Goal: Task Accomplishment & Management: Use online tool/utility

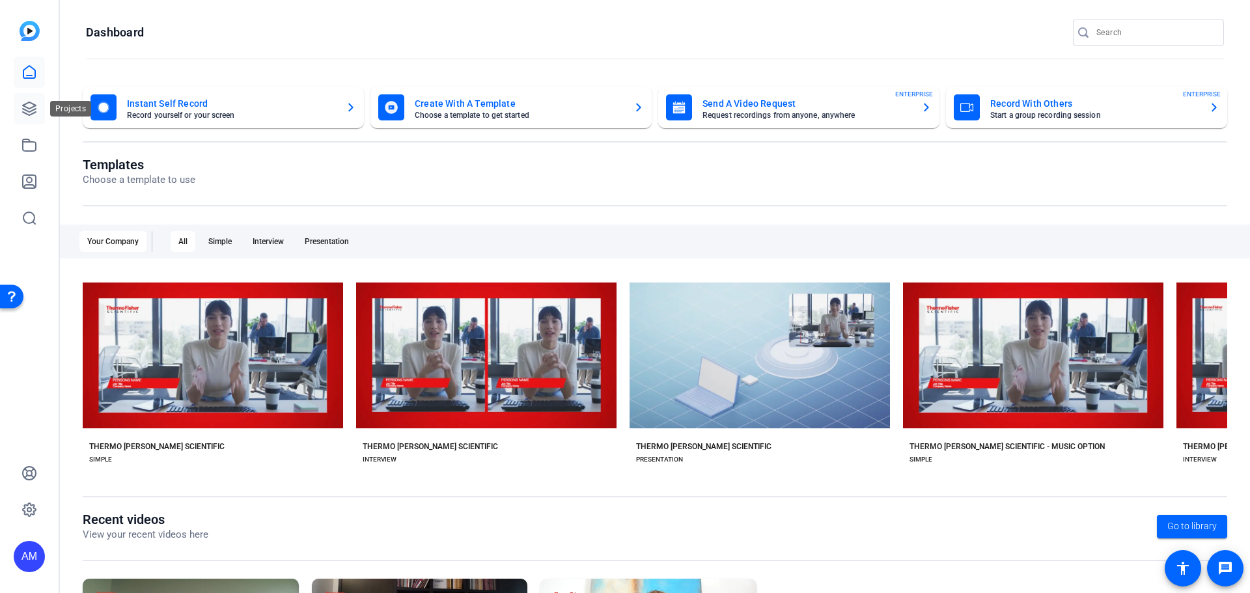
click at [30, 107] on icon at bounding box center [29, 109] width 16 height 16
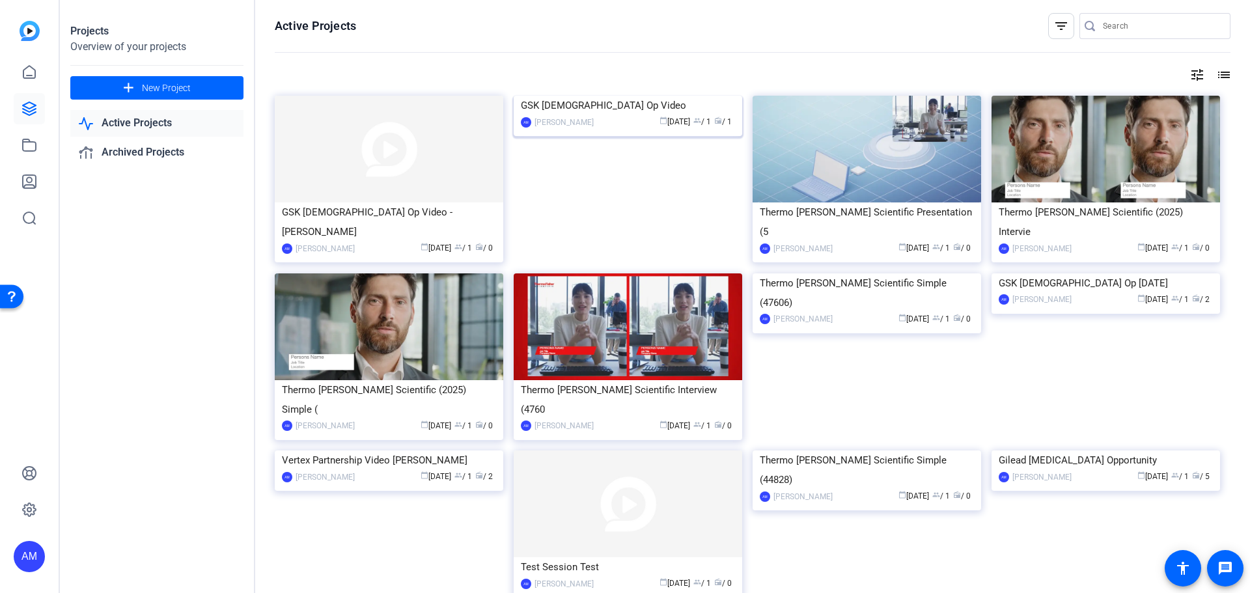
click at [591, 96] on img at bounding box center [628, 96] width 229 height 0
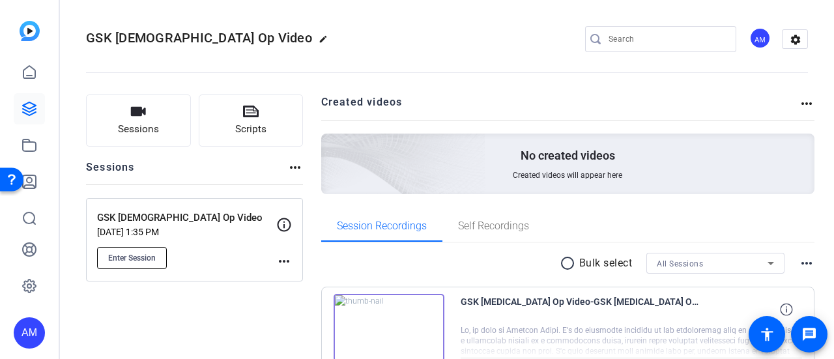
click at [134, 266] on button "Enter Session" at bounding box center [132, 258] width 70 height 22
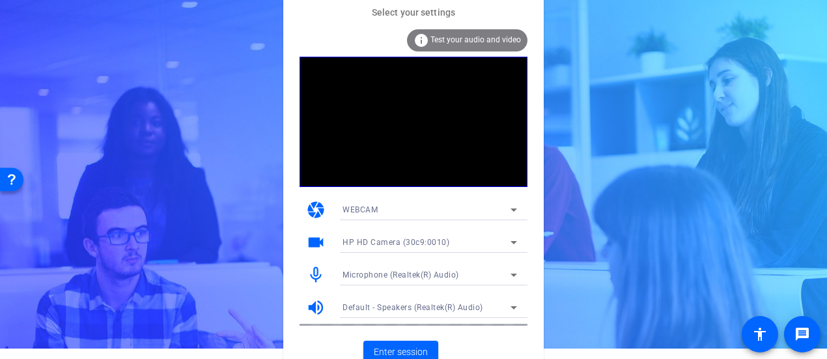
scroll to position [20, 0]
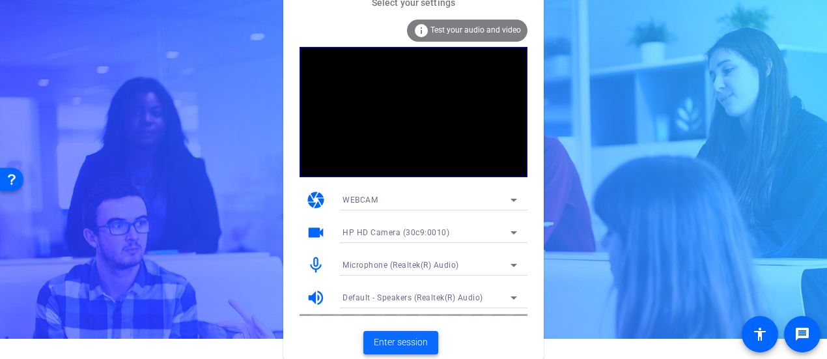
click at [399, 346] on span "Enter session" at bounding box center [401, 342] width 54 height 14
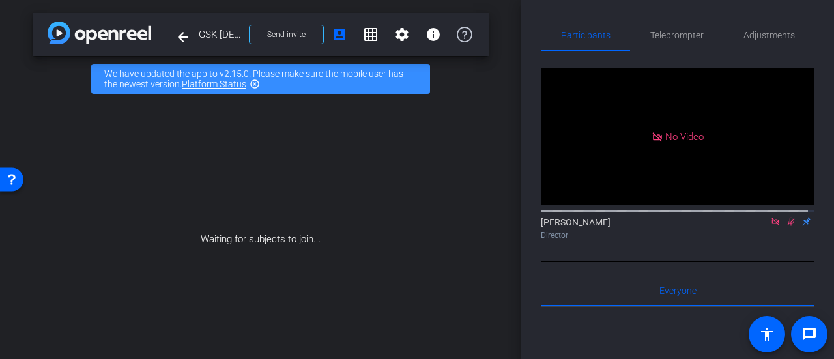
click at [785, 227] on mat-icon at bounding box center [791, 222] width 16 height 12
click at [767, 227] on mat-icon at bounding box center [775, 222] width 16 height 12
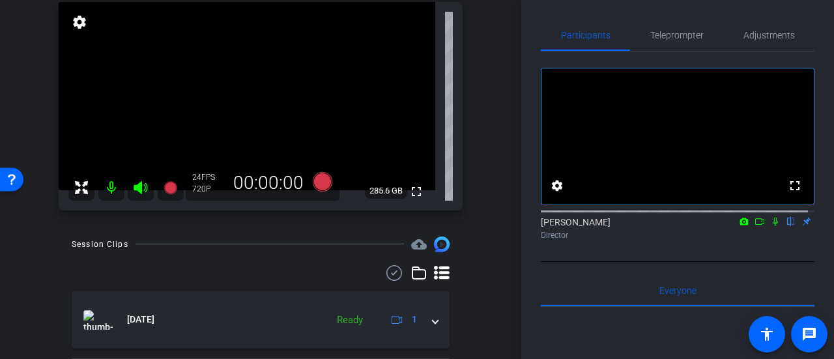
scroll to position [114, 0]
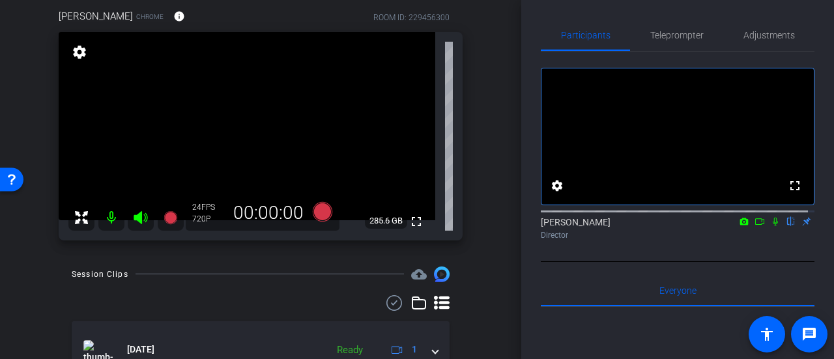
click at [754, 226] on icon at bounding box center [759, 221] width 10 height 9
click at [785, 226] on icon at bounding box center [790, 221] width 10 height 9
click at [321, 216] on icon at bounding box center [323, 211] width 20 height 20
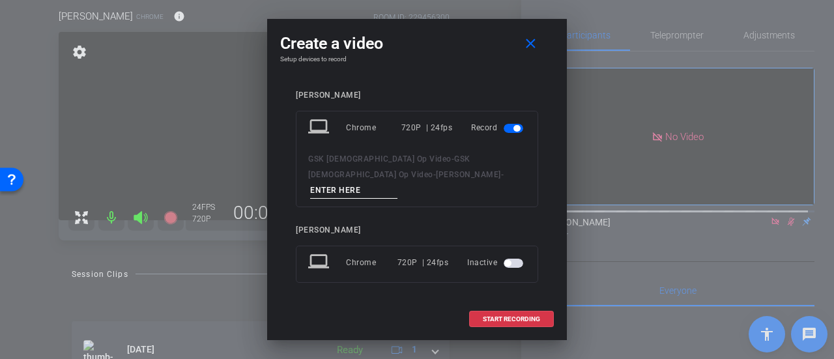
click at [397, 182] on input at bounding box center [353, 190] width 87 height 16
click at [365, 182] on input "[PERSON_NAME] take 1" at bounding box center [353, 190] width 87 height 16
type input "[PERSON_NAME] take 1"
drag, startPoint x: 518, startPoint y: 309, endPoint x: 561, endPoint y: 300, distance: 43.9
click at [518, 316] on span "START RECORDING" at bounding box center [511, 319] width 57 height 7
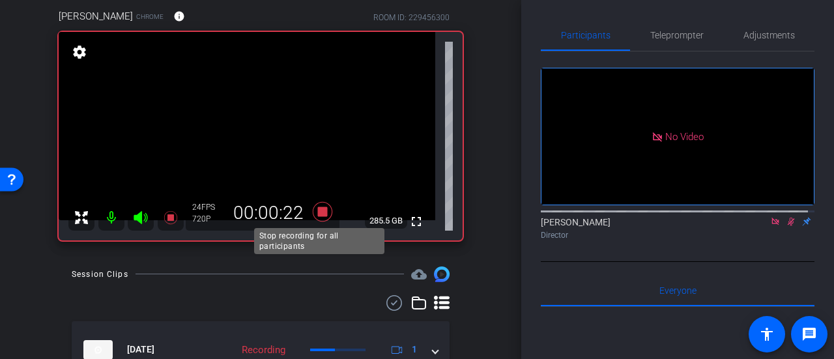
click at [324, 214] on icon at bounding box center [323, 211] width 20 height 20
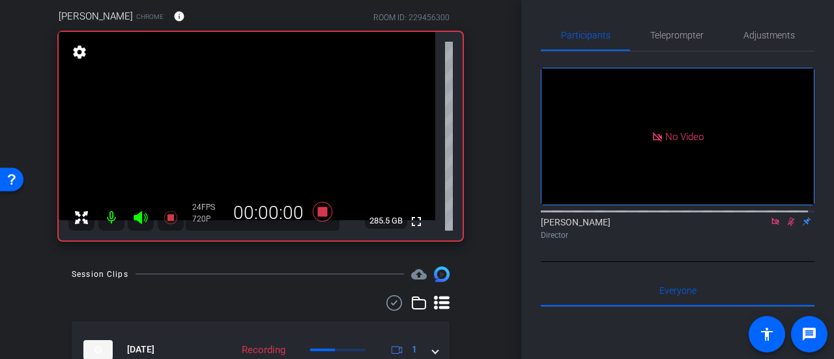
click at [785, 226] on icon at bounding box center [790, 221] width 10 height 9
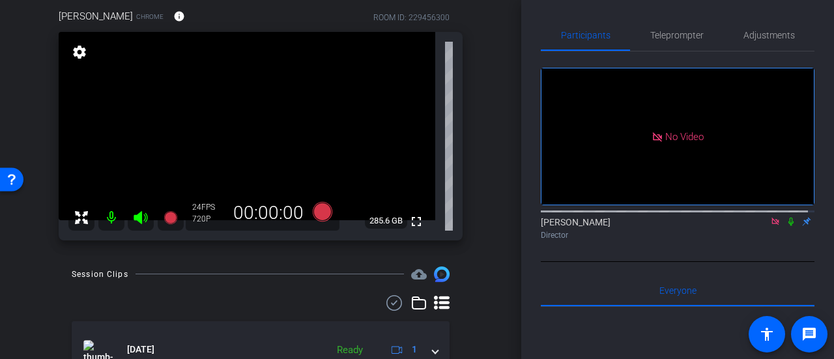
click at [788, 226] on icon at bounding box center [790, 222] width 5 height 8
click at [324, 209] on icon at bounding box center [323, 211] width 20 height 20
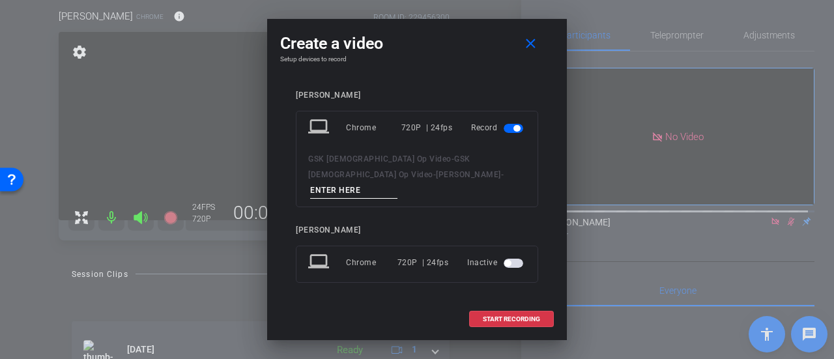
click at [397, 182] on input at bounding box center [353, 190] width 87 height 16
type input "[PERSON_NAME] 2"
click at [489, 304] on span at bounding box center [511, 319] width 83 height 31
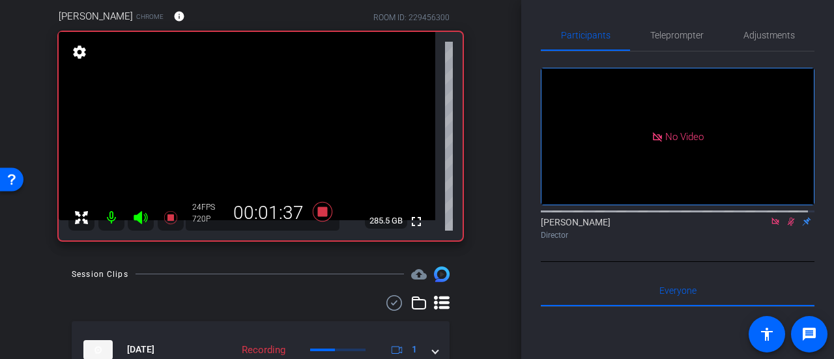
click at [788, 226] on icon at bounding box center [790, 221] width 10 height 9
click at [770, 226] on icon at bounding box center [775, 221] width 10 height 9
click at [758, 227] on mat-icon at bounding box center [760, 222] width 16 height 12
click at [788, 226] on icon at bounding box center [790, 221] width 10 height 9
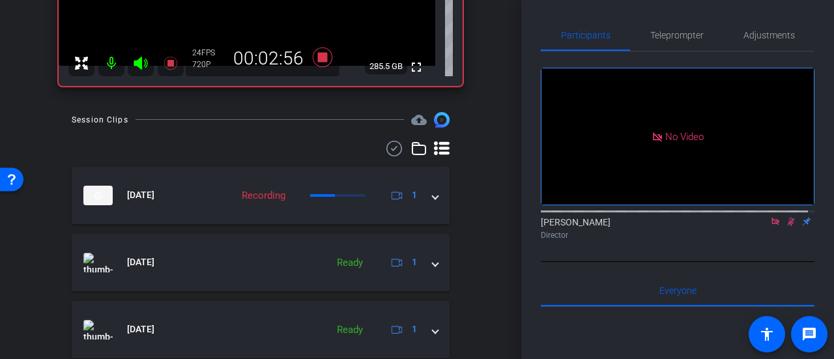
scroll to position [248, 0]
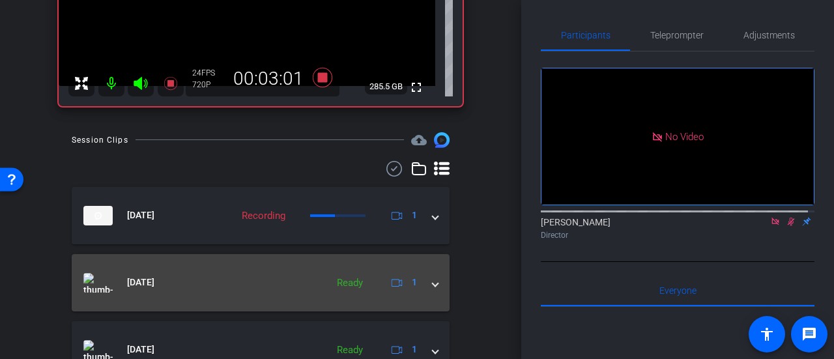
click at [432, 282] on span at bounding box center [434, 282] width 5 height 14
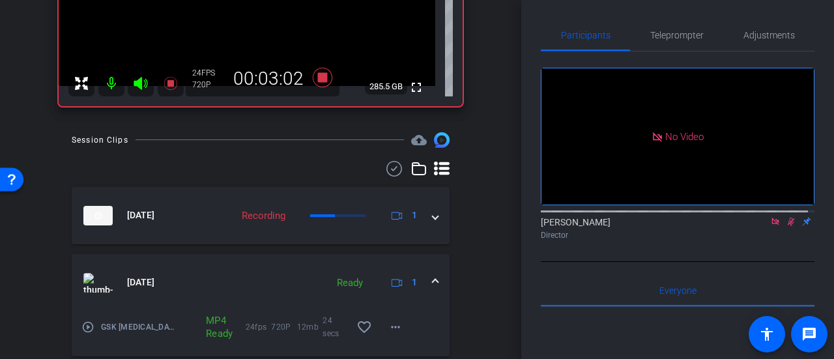
scroll to position [358, 0]
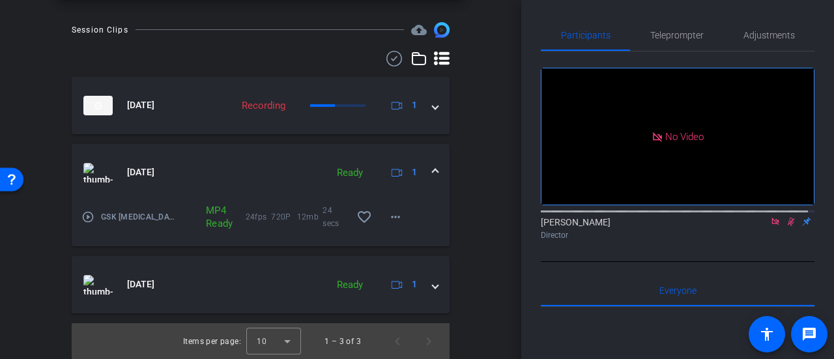
drag, startPoint x: 89, startPoint y: 214, endPoint x: 479, endPoint y: 205, distance: 390.9
click at [479, 205] on div "Session Clips cloud_upload [DATE] Recording 1 [DATE] Ready 1 play_circle_outlin…" at bounding box center [261, 190] width 456 height 337
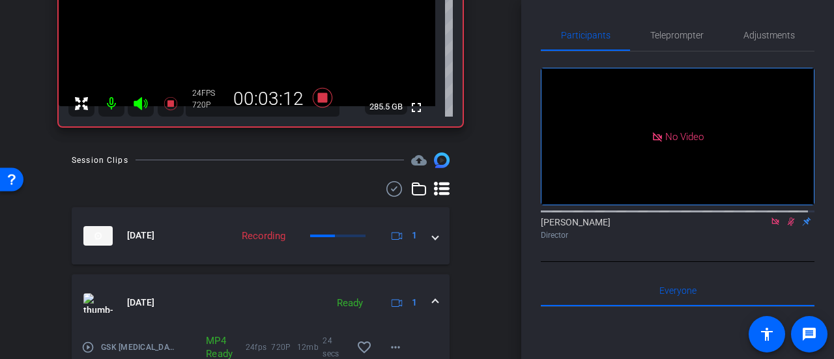
scroll to position [98, 0]
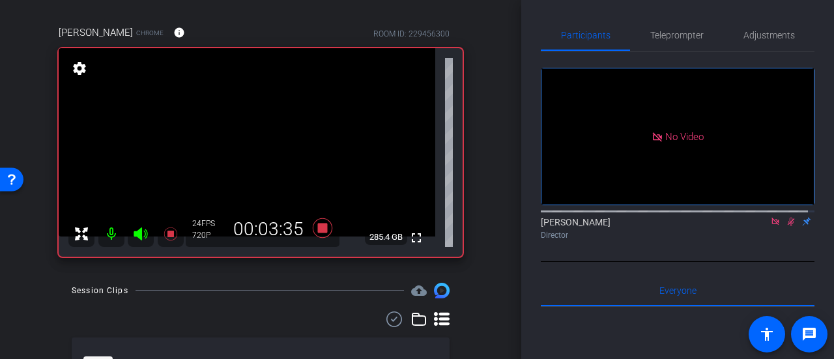
click at [785, 226] on icon at bounding box center [790, 221] width 10 height 9
click at [771, 226] on icon at bounding box center [775, 221] width 10 height 9
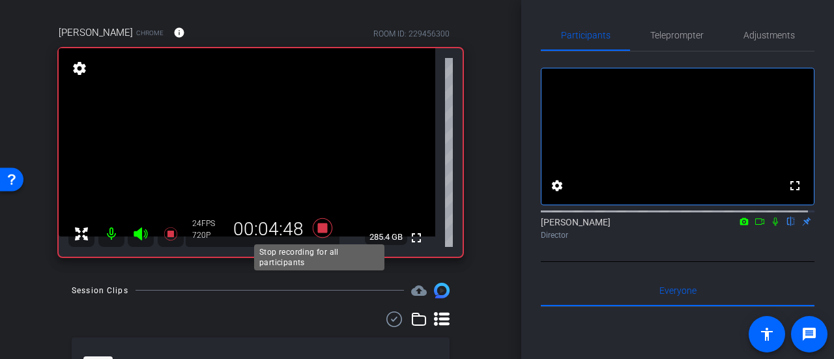
click at [320, 229] on icon at bounding box center [323, 228] width 20 height 20
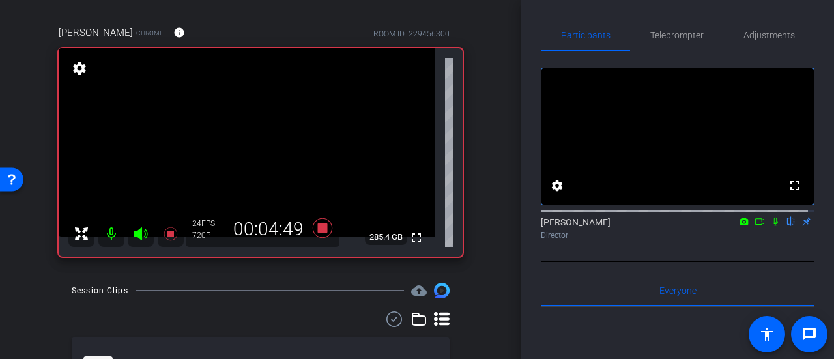
click at [755, 225] on icon at bounding box center [759, 221] width 9 height 7
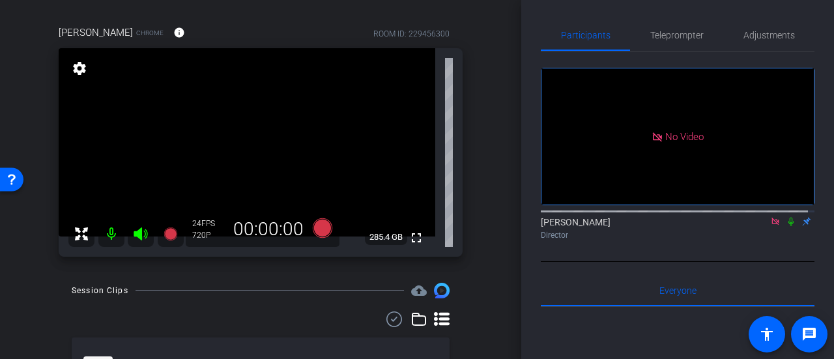
click at [785, 226] on icon at bounding box center [790, 221] width 10 height 9
click at [140, 236] on icon at bounding box center [141, 233] width 14 height 13
click at [113, 233] on mat-icon at bounding box center [111, 234] width 26 height 26
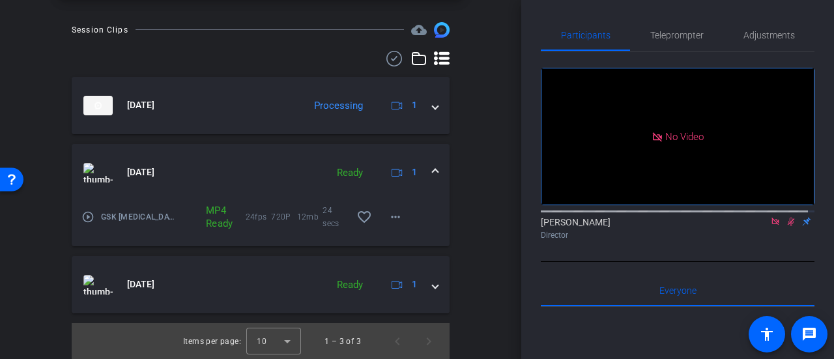
scroll to position [293, 0]
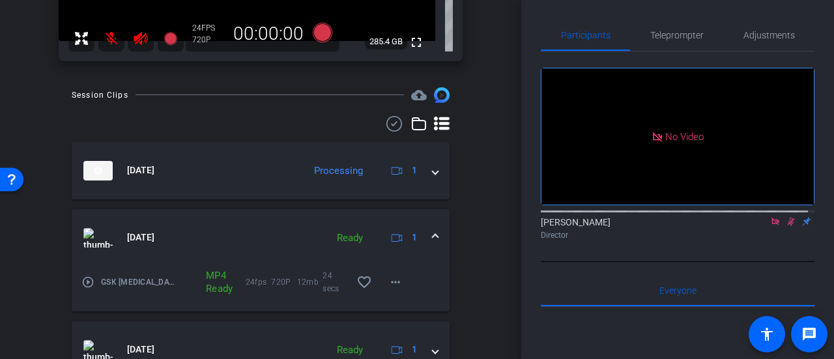
click at [151, 241] on span "[DATE]" at bounding box center [140, 238] width 27 height 14
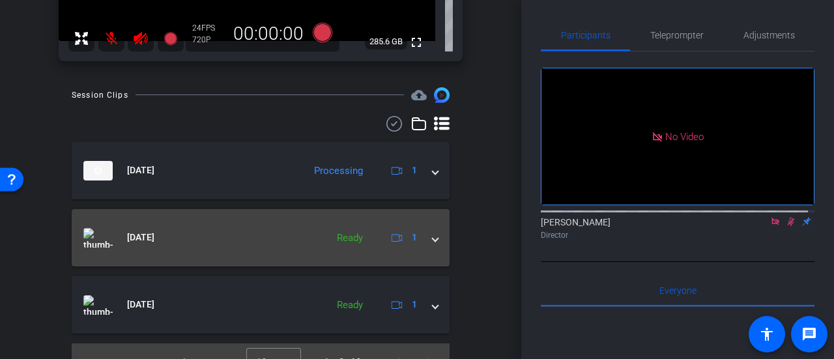
click at [259, 247] on mat-expansion-panel-header "[DATE] Ready 1" at bounding box center [261, 237] width 378 height 57
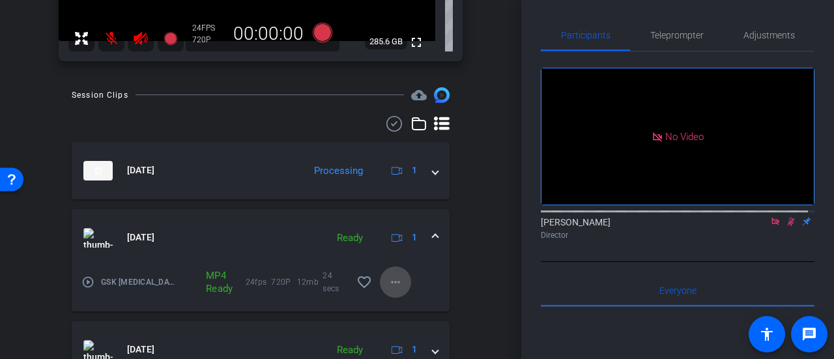
click at [380, 283] on span at bounding box center [395, 281] width 31 height 31
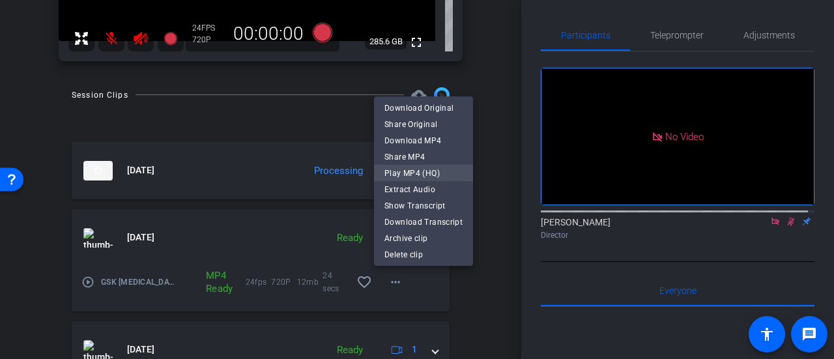
click at [411, 171] on span "Play MP4 (HQ)" at bounding box center [423, 173] width 78 height 16
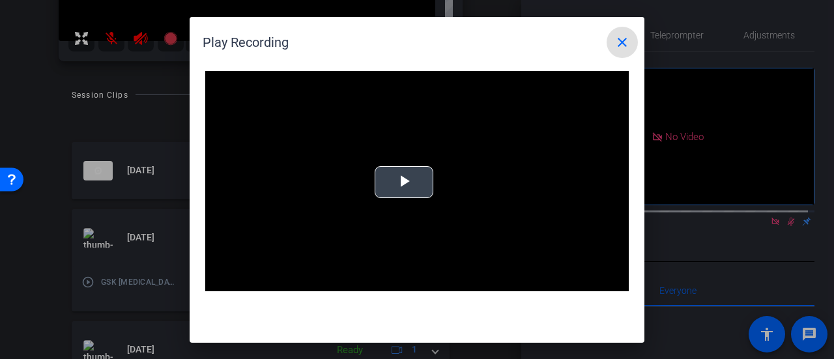
click at [395, 182] on video "Video Player" at bounding box center [416, 190] width 423 height 238
click at [343, 147] on video "Video Player" at bounding box center [416, 190] width 423 height 238
click at [623, 38] on mat-icon "close" at bounding box center [622, 43] width 16 height 16
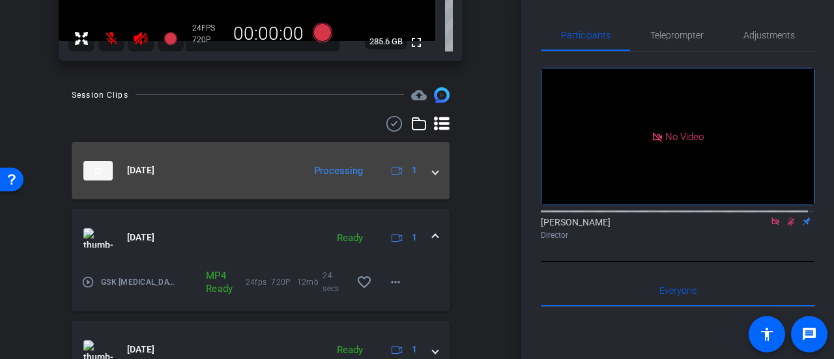
click at [432, 171] on mat-expansion-panel-header "[DATE] Processing 1" at bounding box center [261, 170] width 378 height 57
